Goal: Task Accomplishment & Management: Complete application form

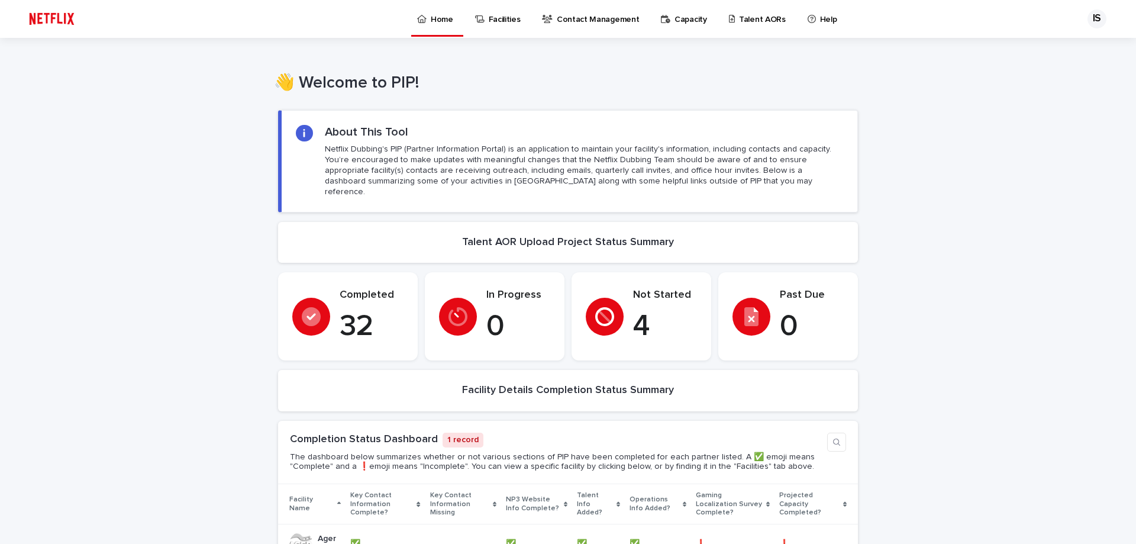
click at [752, 22] on p "Talent AORs" at bounding box center [762, 12] width 47 height 25
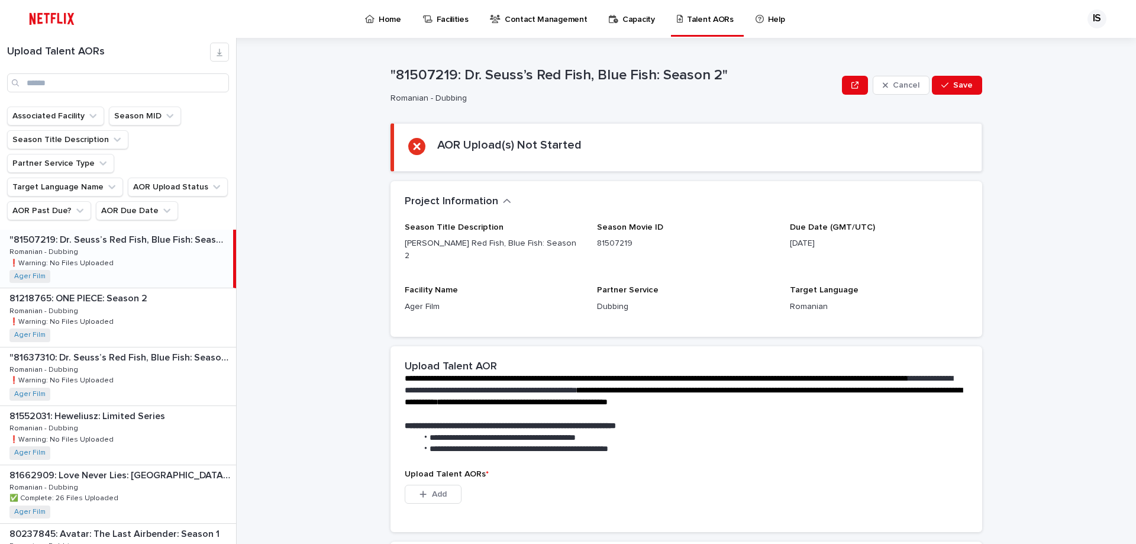
scroll to position [166, 0]
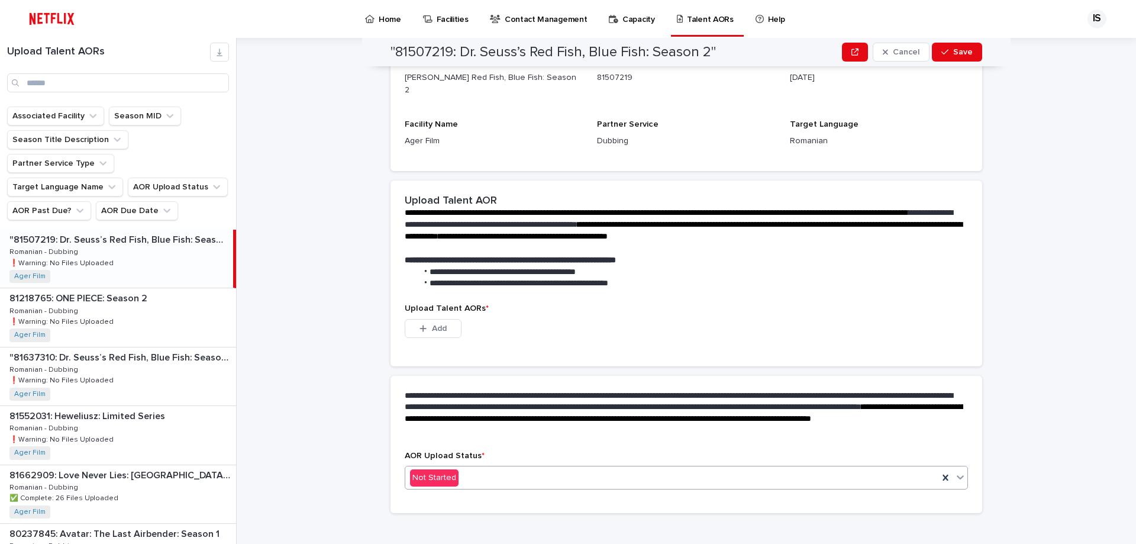
click at [495, 468] on div "Not Started" at bounding box center [671, 478] width 533 height 20
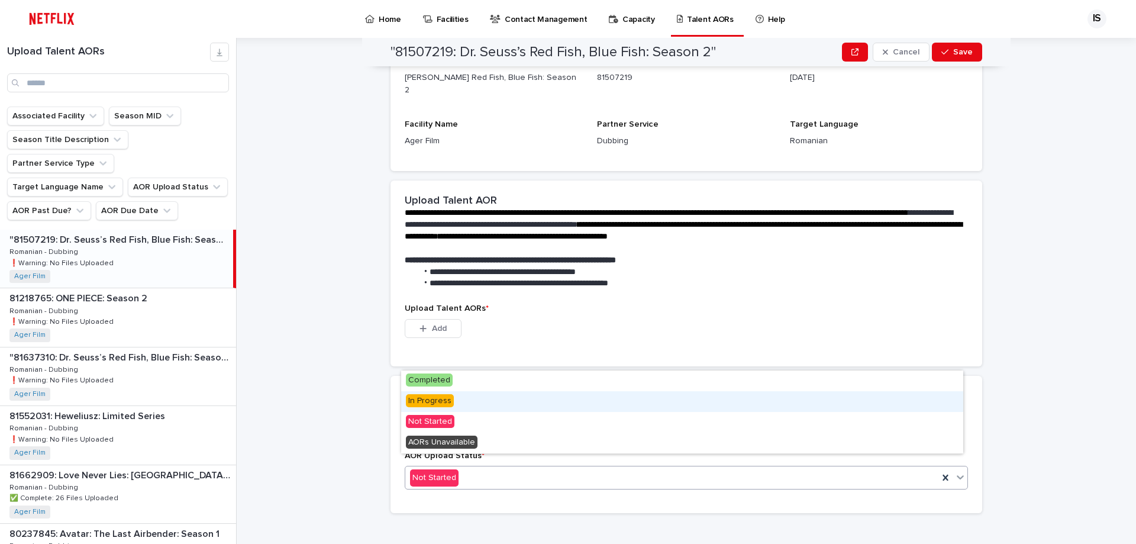
click at [445, 398] on span "In Progress" at bounding box center [430, 400] width 48 height 13
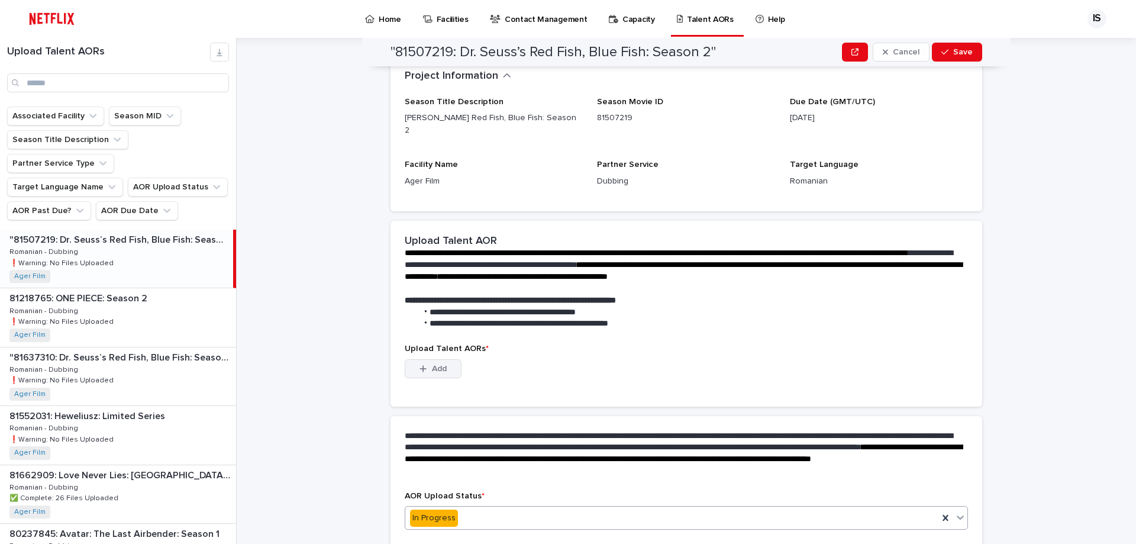
scroll to position [49, 0]
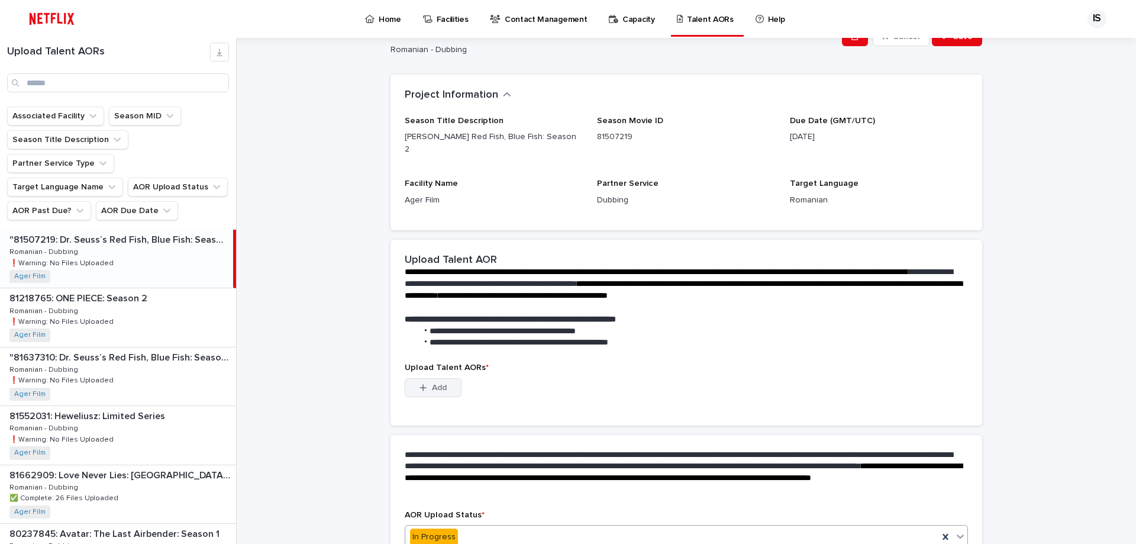
click at [447, 378] on button "Add" at bounding box center [433, 387] width 57 height 19
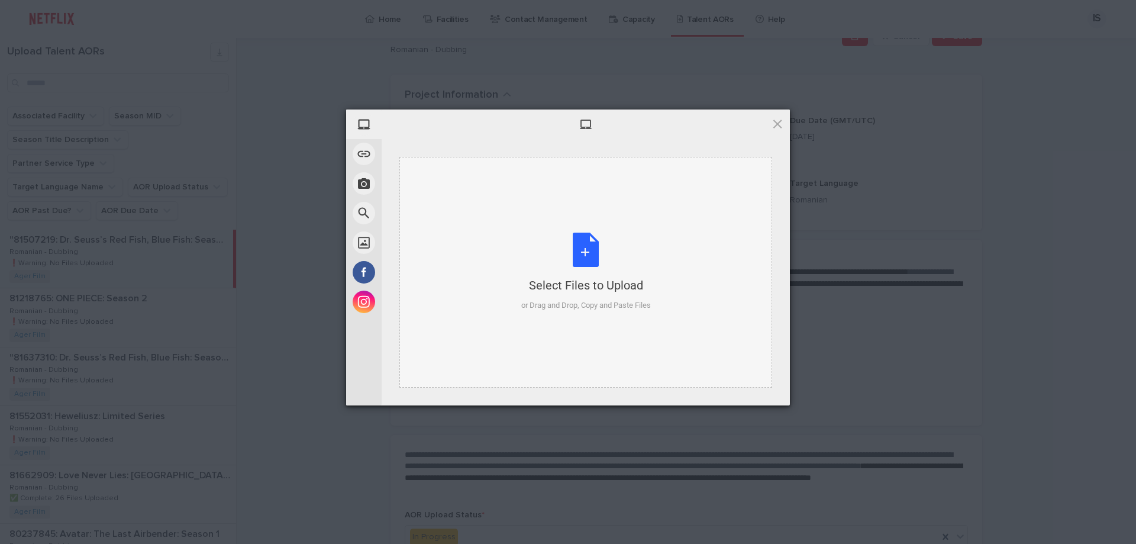
click at [583, 255] on div "Select Files to Upload or Drag and Drop, Copy and Paste Files" at bounding box center [586, 272] width 130 height 79
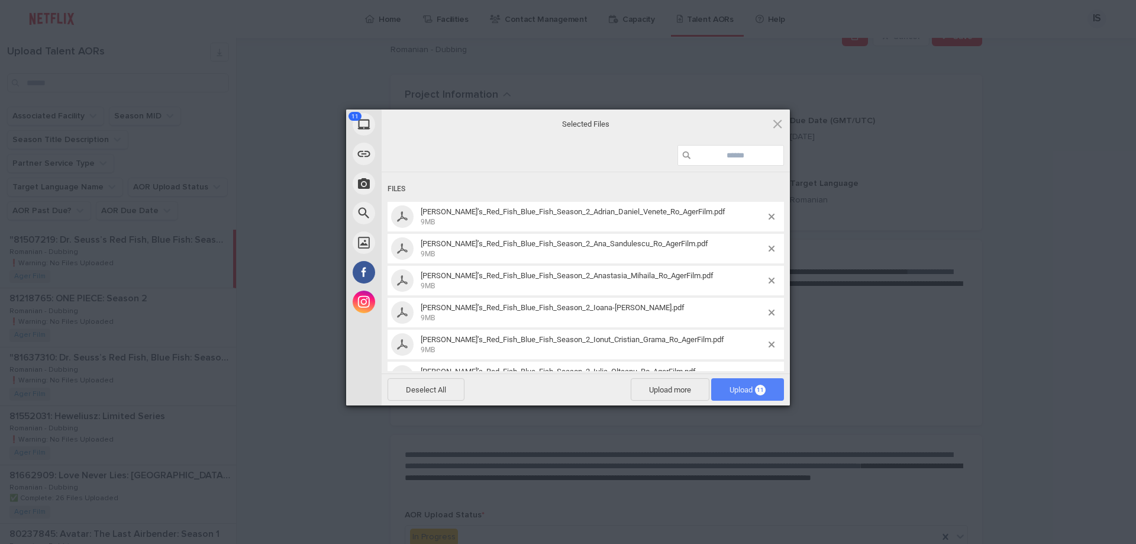
click at [744, 389] on span "Upload 11" at bounding box center [748, 389] width 36 height 9
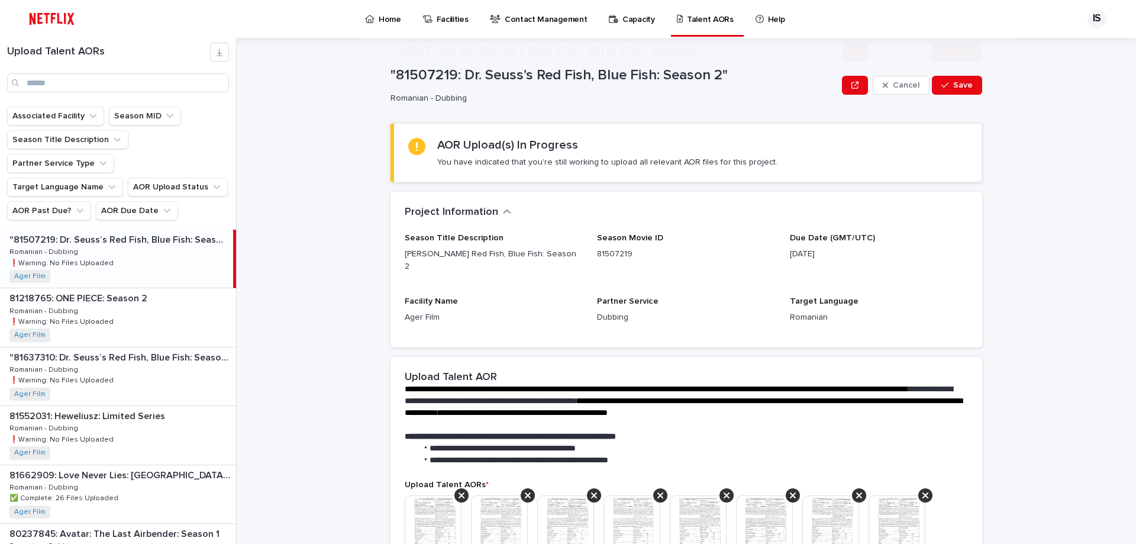
scroll to position [347, 0]
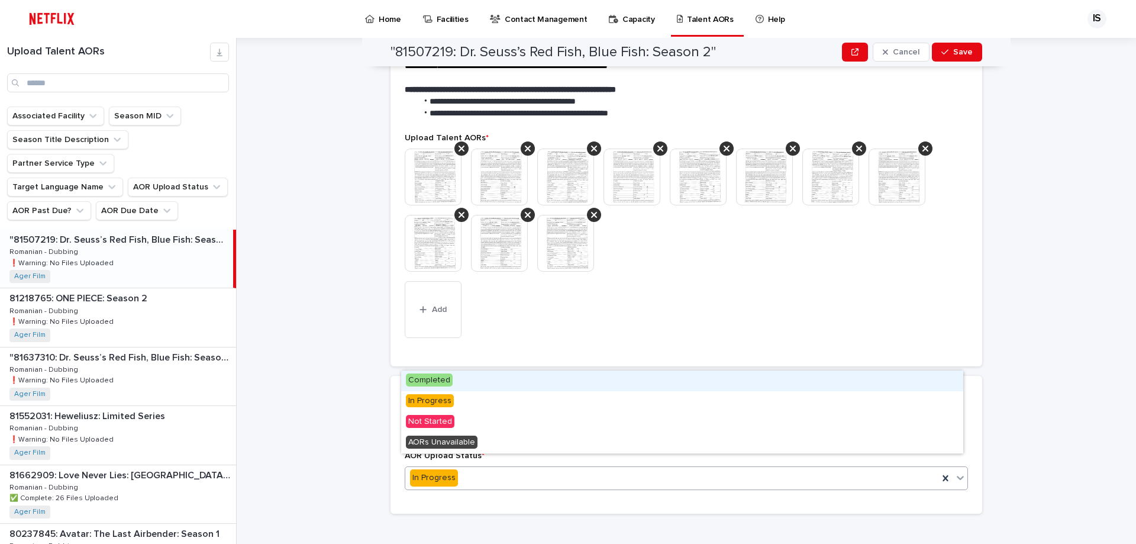
click at [470, 469] on div "In Progress" at bounding box center [671, 478] width 533 height 20
click at [431, 375] on span "Completed" at bounding box center [429, 379] width 47 height 13
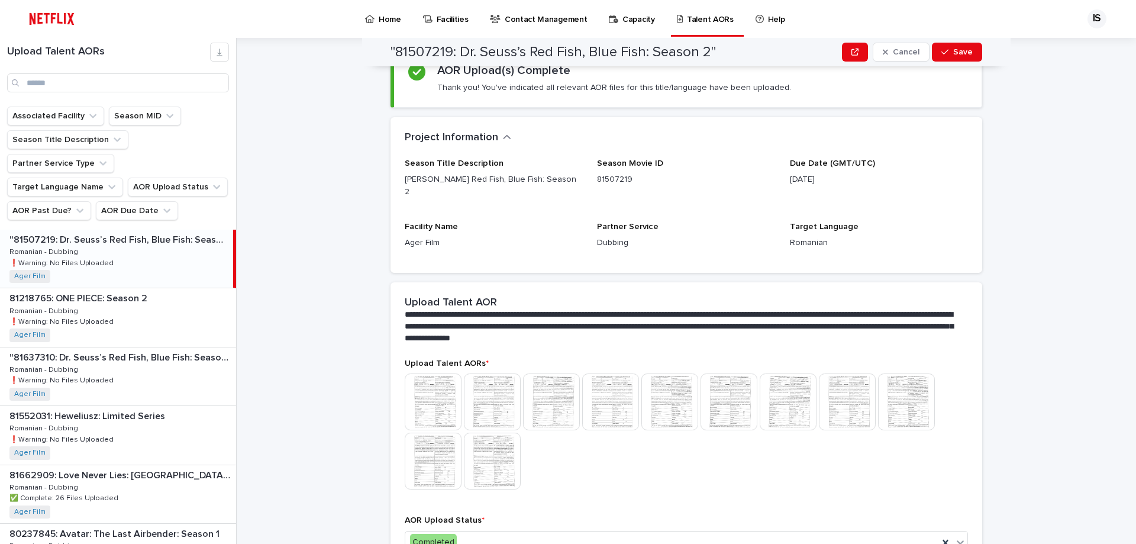
scroll to position [0, 0]
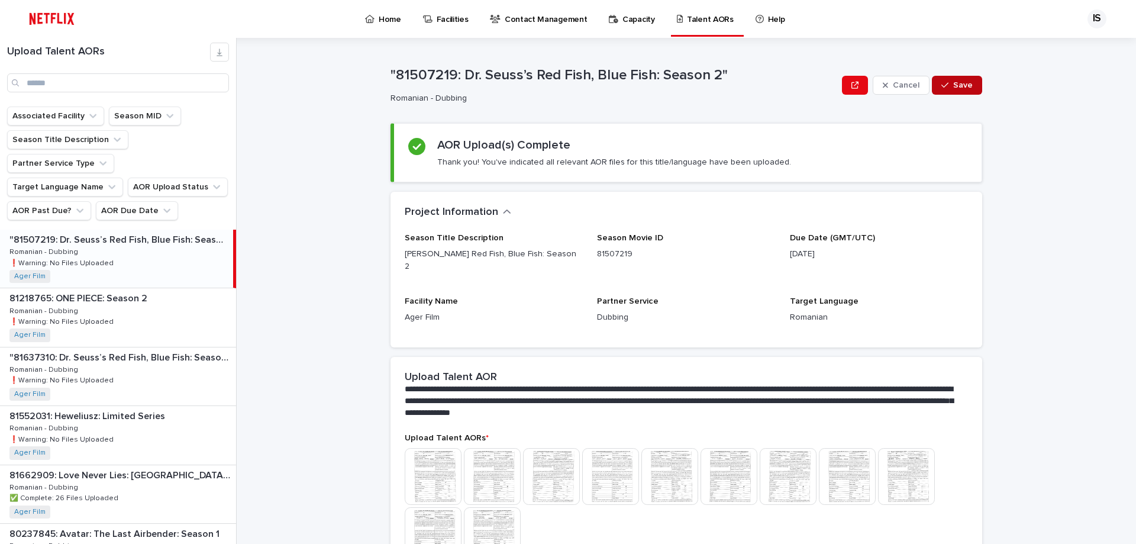
click at [960, 84] on span "Save" at bounding box center [963, 85] width 20 height 8
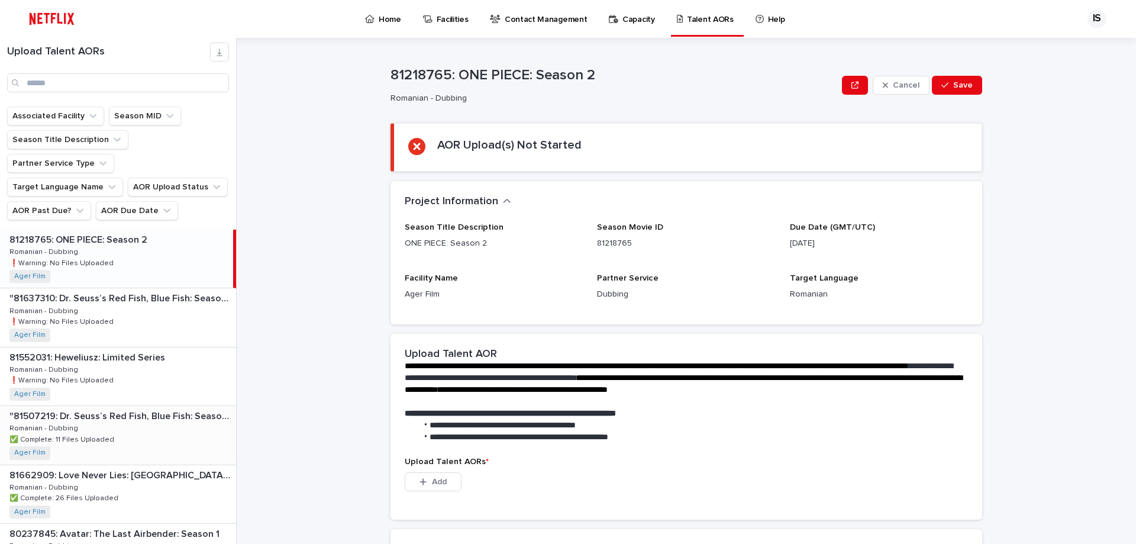
click at [154, 409] on div ""81507219: [PERSON_NAME] Red Fish, Blue Fish: Season 2" "81507219: [PERSON_NAME…" at bounding box center [118, 435] width 236 height 58
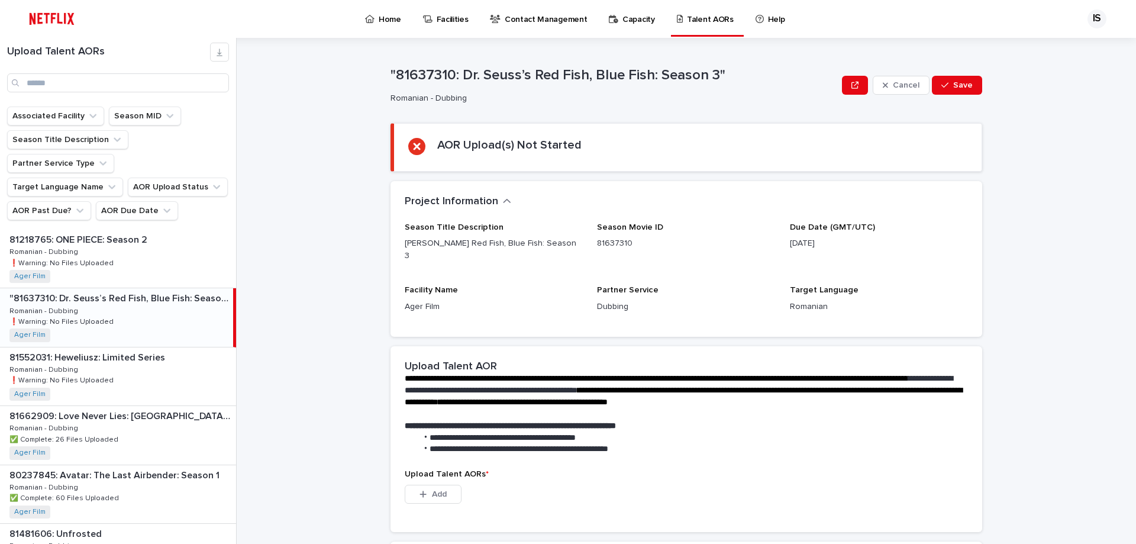
scroll to position [166, 0]
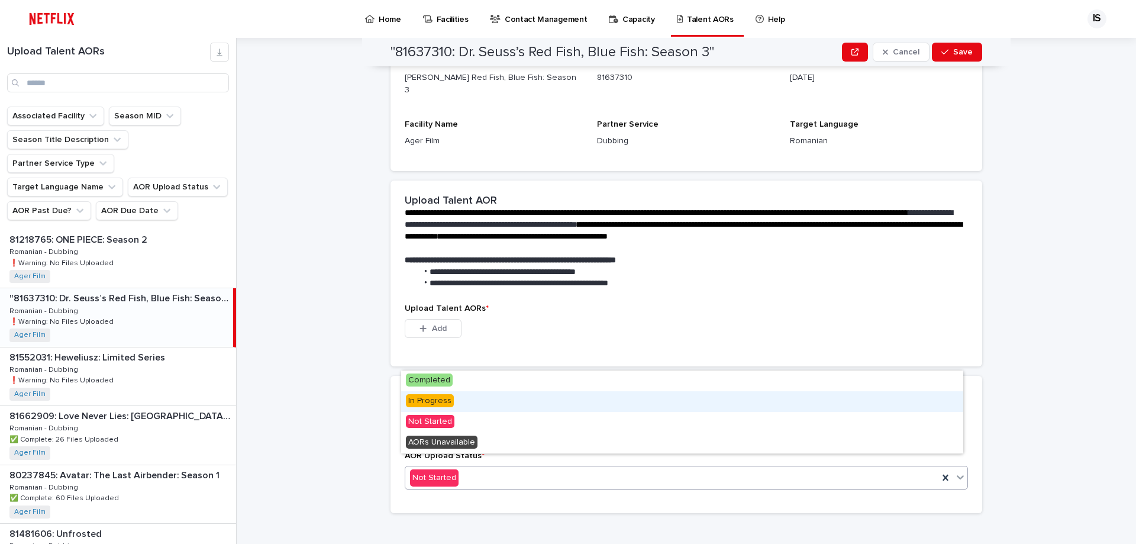
click at [439, 399] on span "In Progress" at bounding box center [430, 400] width 48 height 13
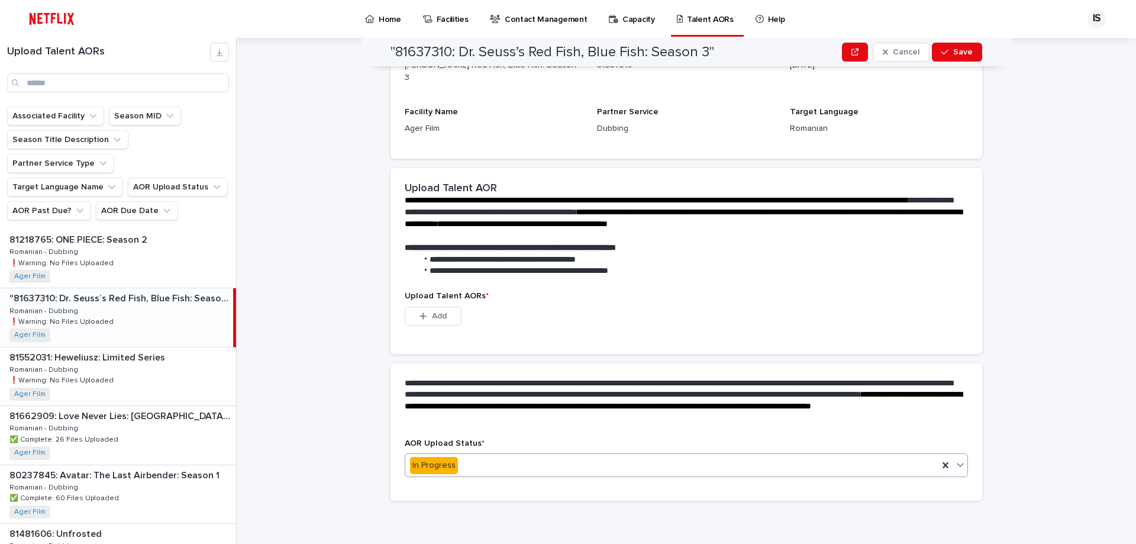
scroll to position [108, 0]
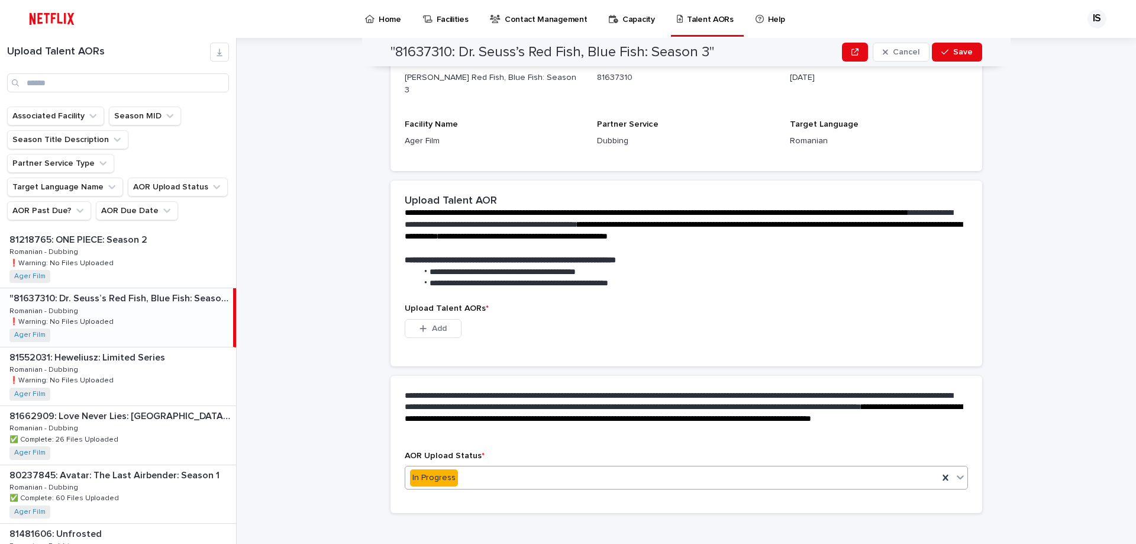
click at [432, 324] on span "Add" at bounding box center [439, 328] width 15 height 8
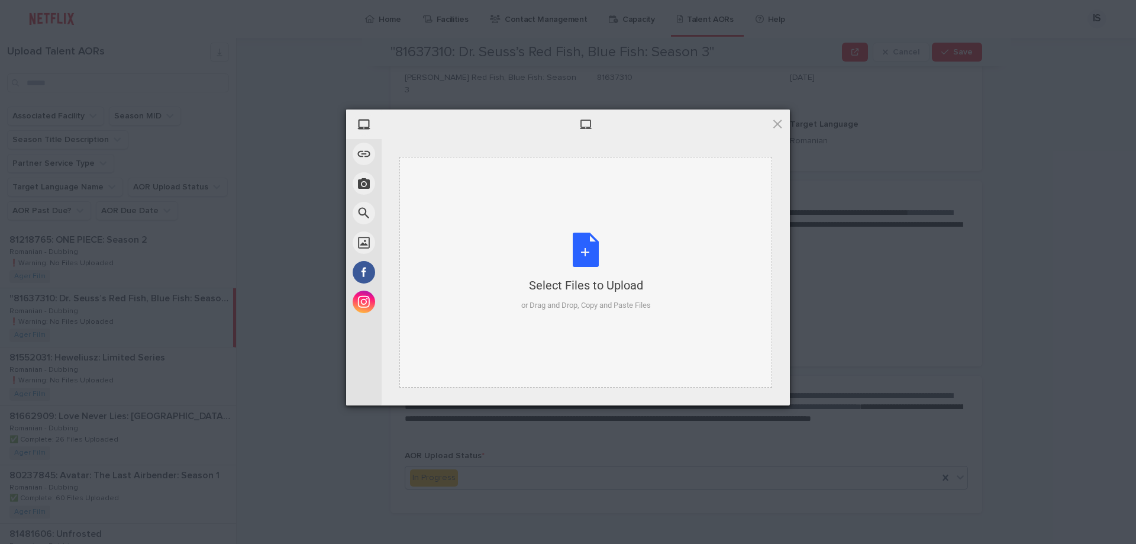
click at [588, 252] on div "Select Files to Upload or Drag and Drop, Copy and Paste Files" at bounding box center [586, 272] width 130 height 79
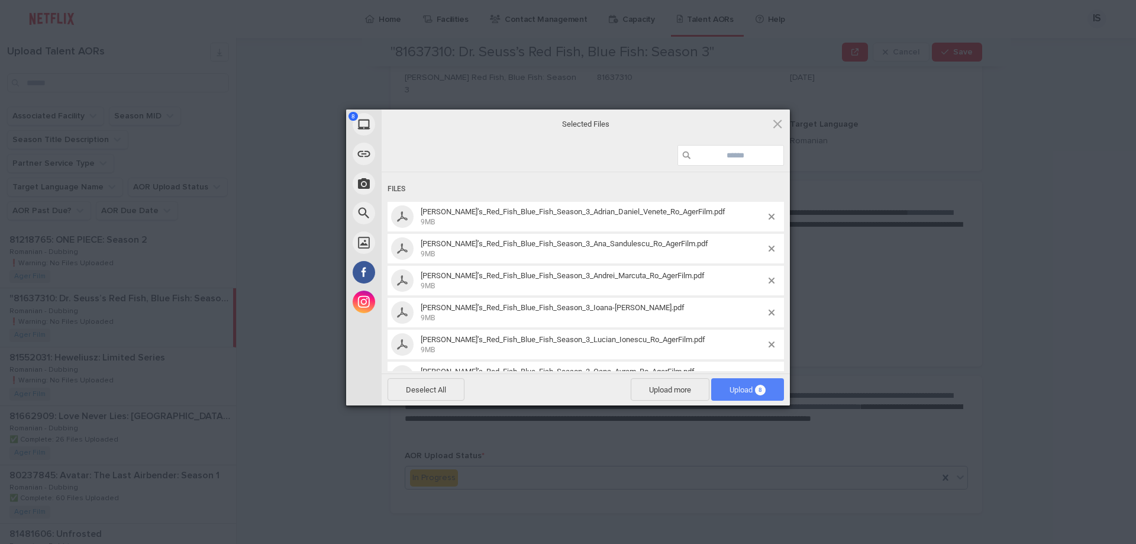
click at [753, 388] on span "Upload 8" at bounding box center [748, 389] width 36 height 9
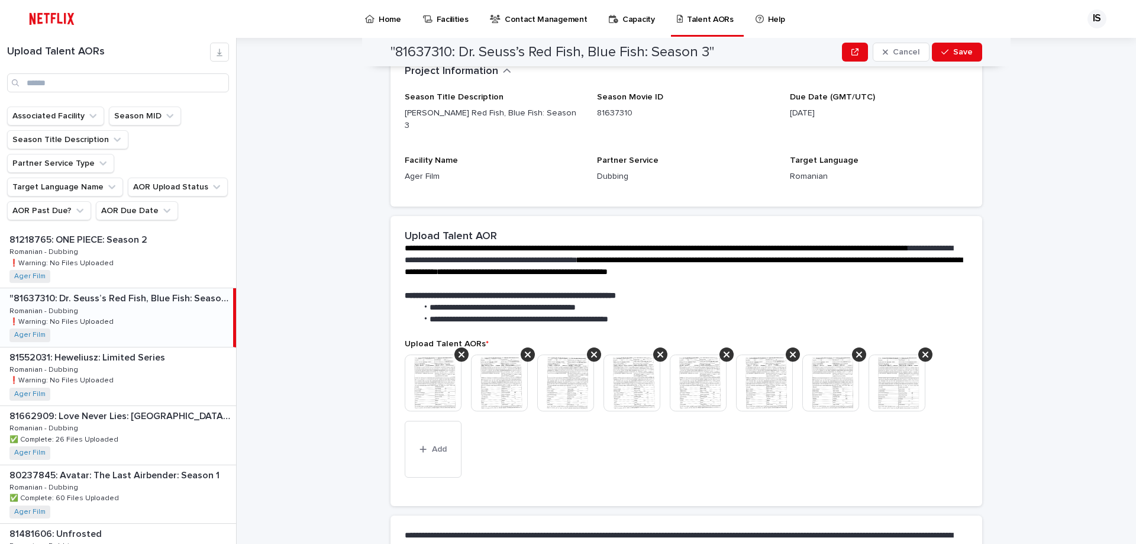
scroll to position [280, 0]
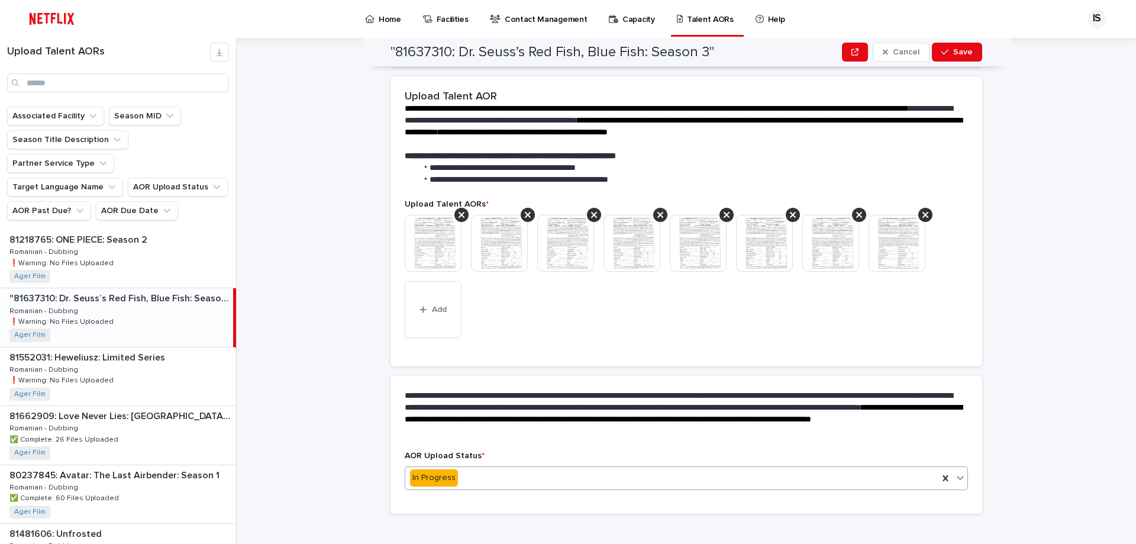
click at [472, 468] on div "In Progress" at bounding box center [671, 478] width 533 height 20
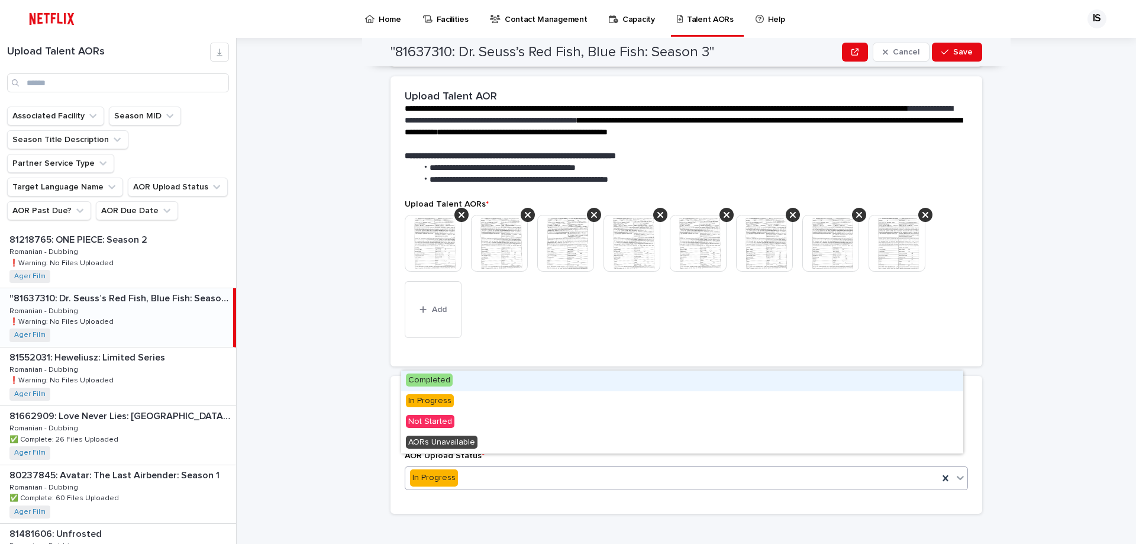
click at [450, 383] on span "Completed" at bounding box center [429, 379] width 47 height 13
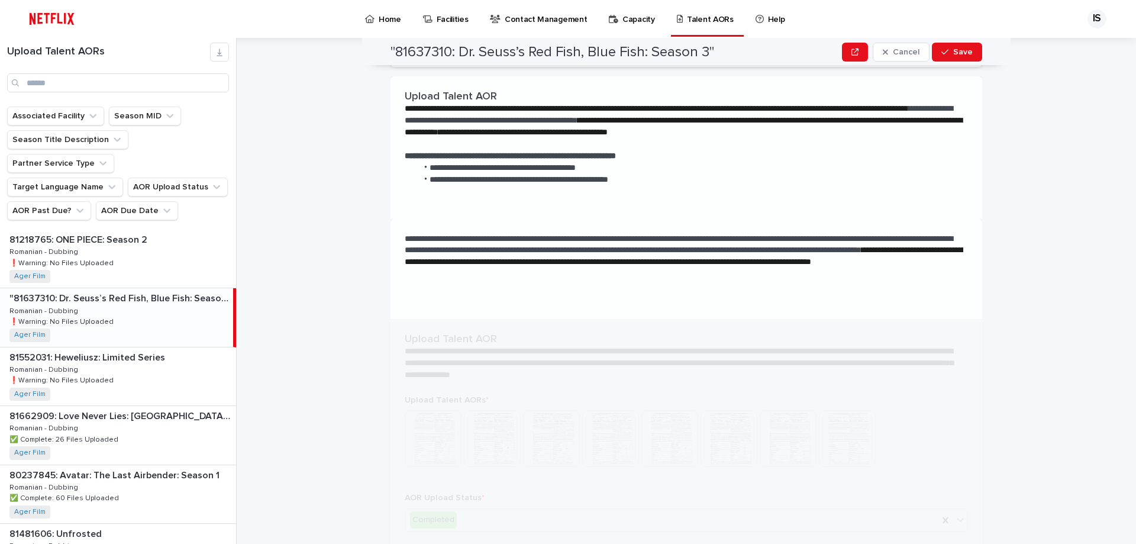
scroll to position [0, 0]
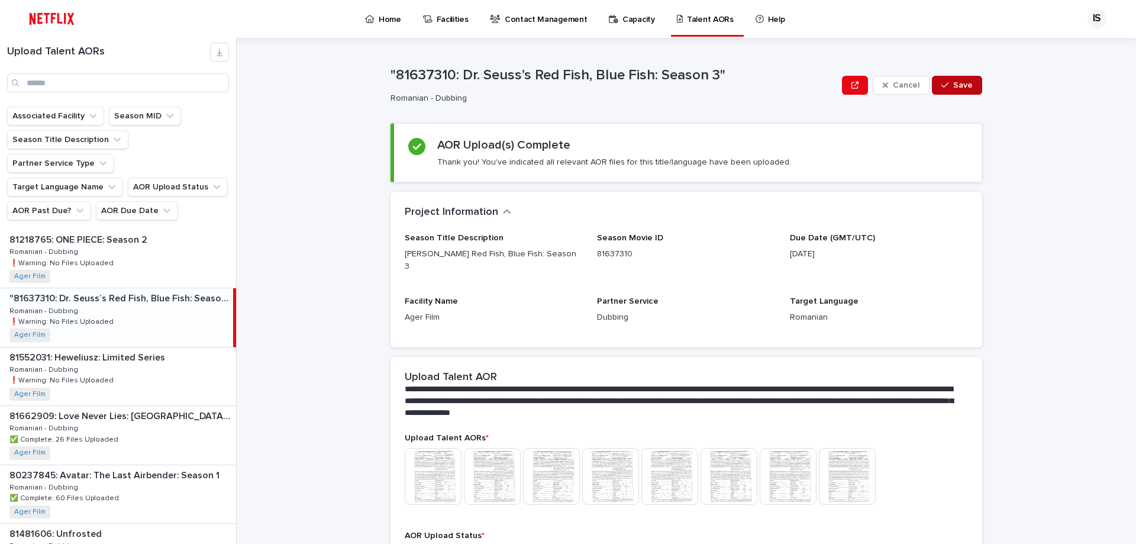
click at [960, 82] on span "Save" at bounding box center [963, 85] width 20 height 8
